Goal: Information Seeking & Learning: Learn about a topic

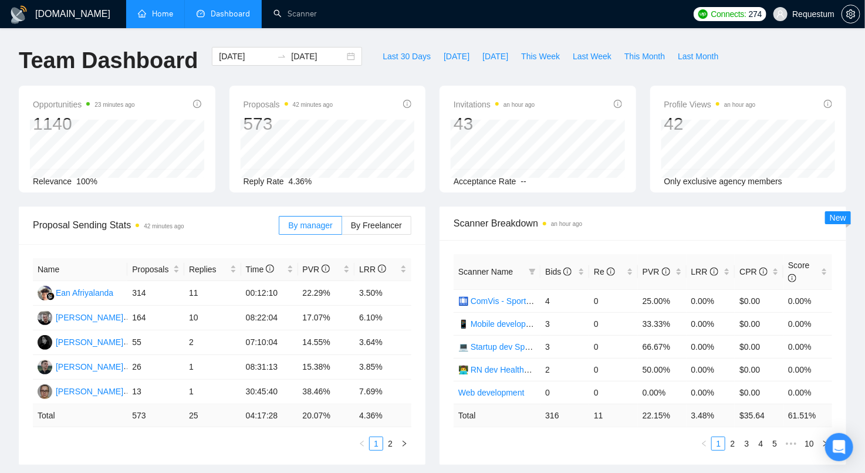
click at [139, 19] on link "Home" at bounding box center [155, 14] width 35 height 10
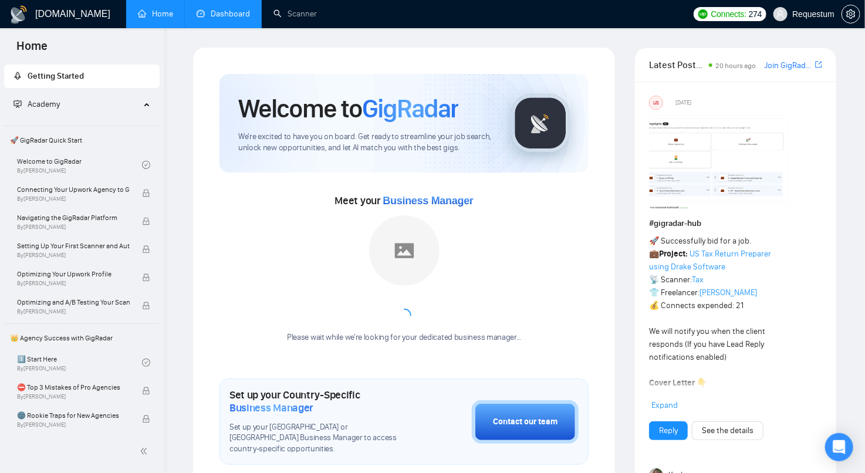
click at [231, 9] on link "Dashboard" at bounding box center [223, 14] width 53 height 10
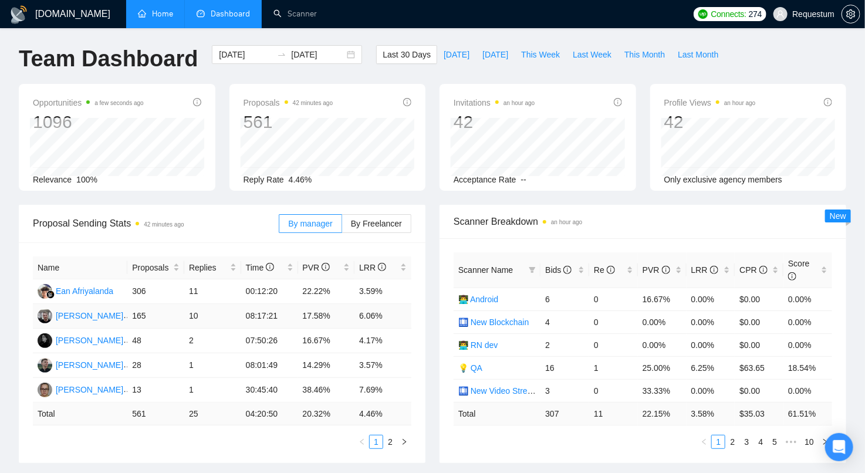
scroll to position [2, 0]
drag, startPoint x: 361, startPoint y: 291, endPoint x: 386, endPoint y: 291, distance: 25.2
click at [386, 291] on td "3.59%" at bounding box center [383, 291] width 57 height 25
drag, startPoint x: 176, startPoint y: 313, endPoint x: 188, endPoint y: 313, distance: 12.3
click at [188, 313] on tr "[PERSON_NAME] 165 10 08:17:21 17.58% 6.06%" at bounding box center [222, 315] width 379 height 25
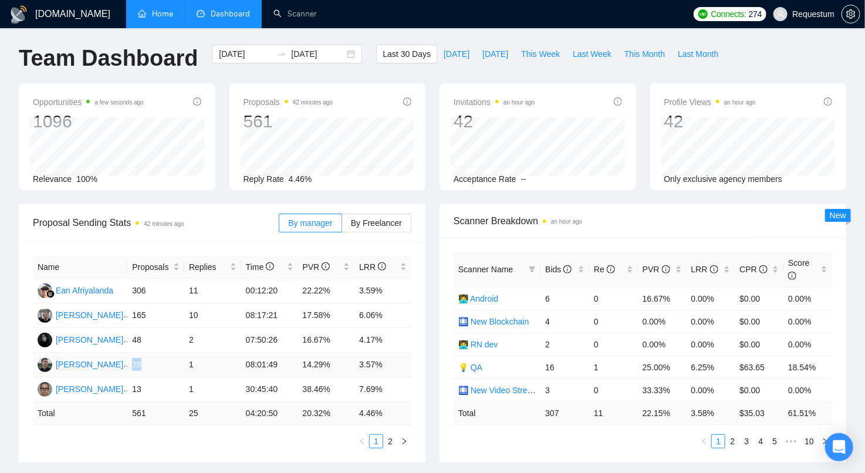
click at [154, 365] on td "28" at bounding box center [155, 365] width 57 height 25
drag, startPoint x: 237, startPoint y: 367, endPoint x: 384, endPoint y: 362, distance: 146.8
click at [384, 362] on tr "[PERSON_NAME] 28 1 08:01:49 14.29% 3.57%" at bounding box center [222, 365] width 379 height 25
click at [579, 268] on div "Bids" at bounding box center [564, 269] width 39 height 13
